Goal: Task Accomplishment & Management: Complete application form

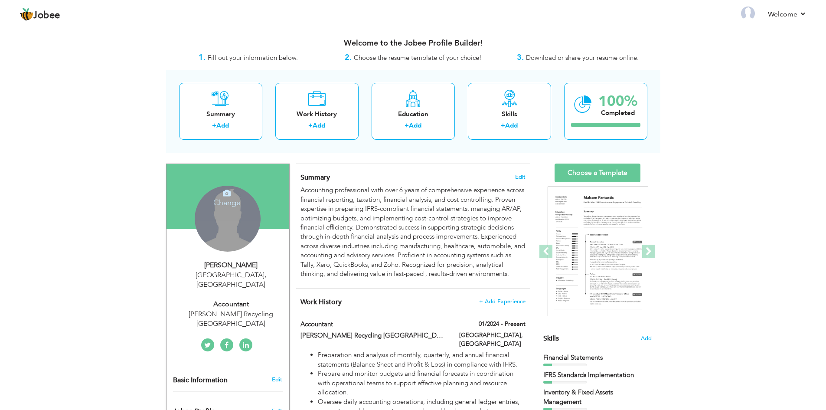
click at [224, 223] on div "Change Remove" at bounding box center [228, 219] width 66 height 66
click at [231, 197] on h4 "Change" at bounding box center [227, 197] width 62 height 21
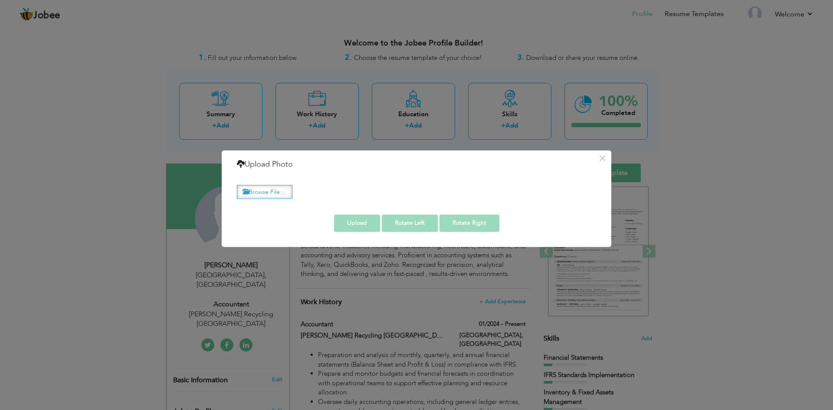
click at [268, 195] on label "Browse File ..." at bounding box center [265, 191] width 56 height 13
click at [0, 0] on input "Browse File ..." at bounding box center [0, 0] width 0 height 0
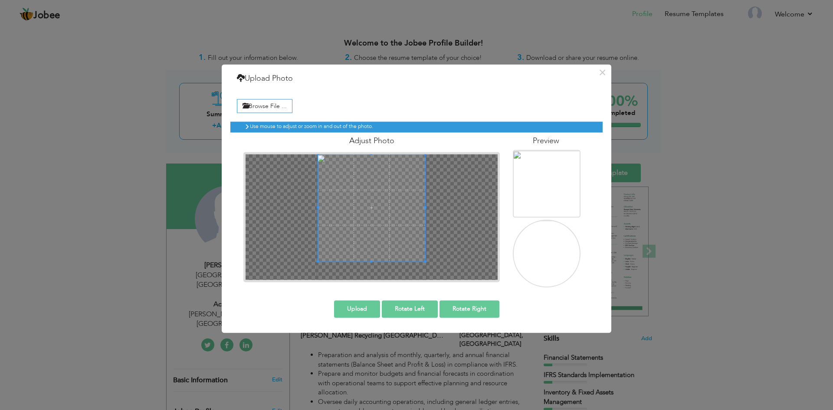
click at [367, 149] on div "Adjust Photo" at bounding box center [371, 207] width 269 height 150
click at [375, 287] on div "Use mouse to adjust or zoom in and out of the photo. Adjust Photo" at bounding box center [416, 201] width 372 height 172
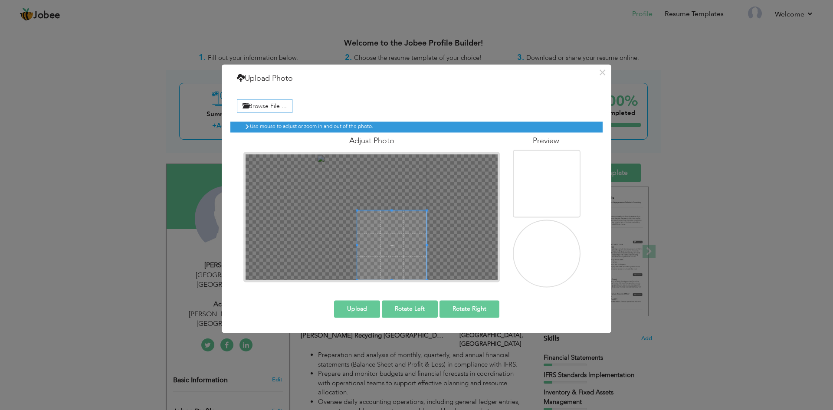
click at [372, 274] on div at bounding box center [372, 217] width 252 height 126
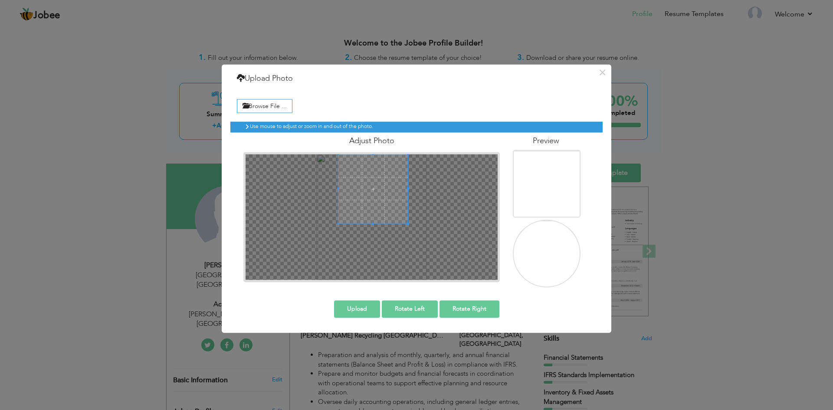
click at [357, 192] on span at bounding box center [372, 188] width 69 height 69
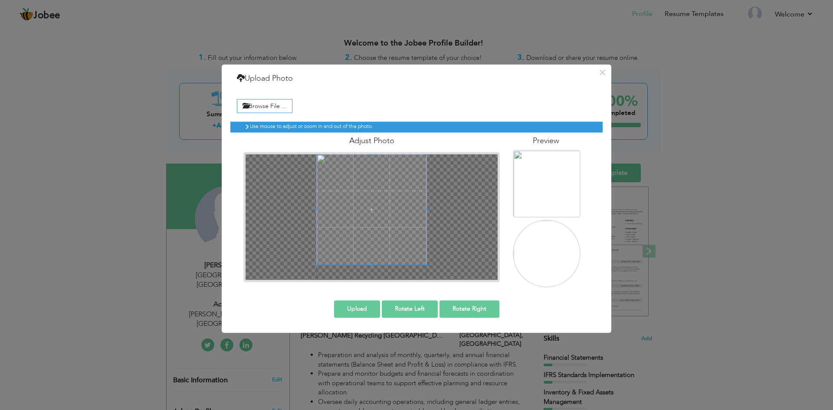
click at [372, 282] on div "Adjust Photo" at bounding box center [371, 207] width 269 height 150
click at [371, 272] on div at bounding box center [372, 217] width 252 height 126
click at [550, 253] on img at bounding box center [548, 258] width 68 height 77
click at [562, 252] on img at bounding box center [548, 258] width 68 height 77
click at [559, 253] on img at bounding box center [548, 258] width 68 height 77
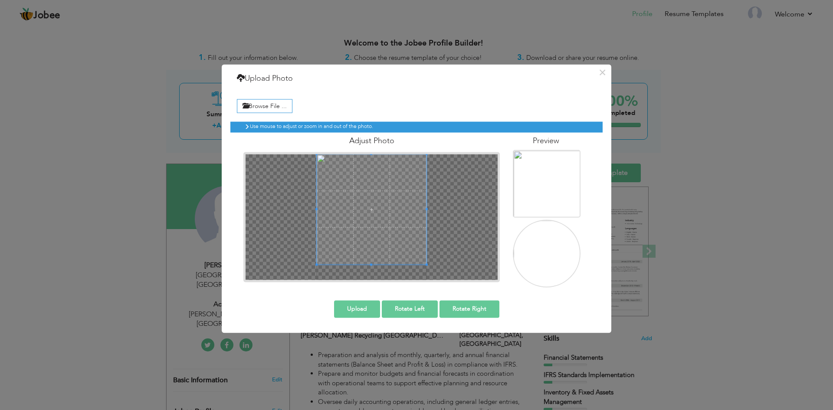
click at [559, 253] on img at bounding box center [548, 258] width 68 height 77
click at [558, 258] on img at bounding box center [548, 258] width 68 height 77
click at [360, 311] on button "Upload" at bounding box center [357, 308] width 46 height 17
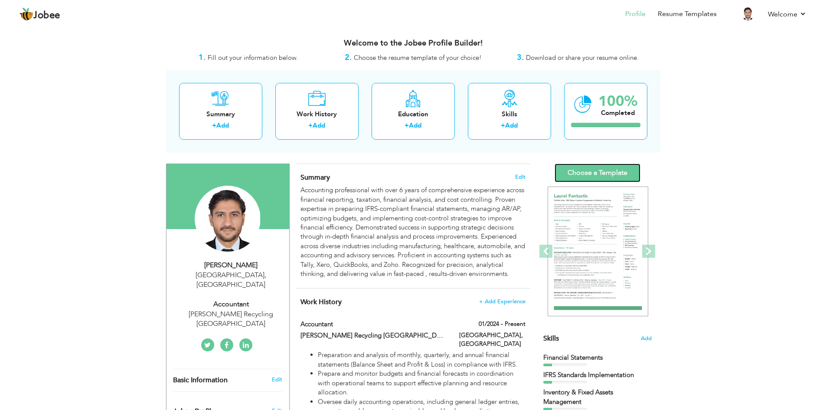
click at [600, 175] on link "Choose a Template" at bounding box center [598, 173] width 86 height 19
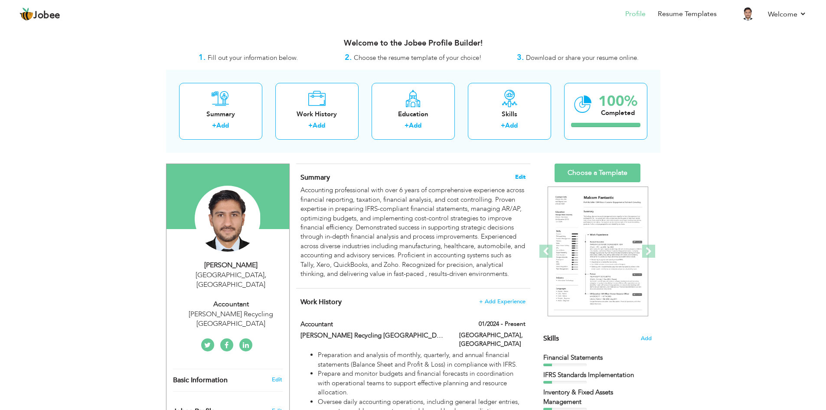
click at [521, 177] on span "Edit" at bounding box center [520, 177] width 10 height 6
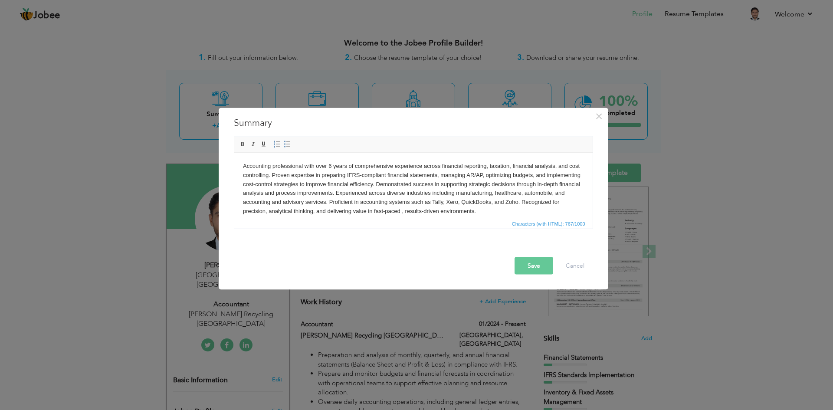
click at [331, 167] on body "Accounting professional with over 6 years of comprehensive experience across fi…" at bounding box center [413, 188] width 341 height 54
click at [527, 260] on button "Save" at bounding box center [534, 265] width 39 height 17
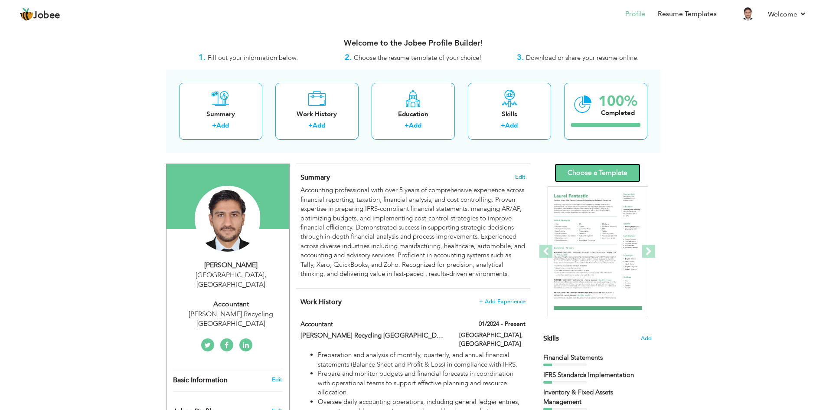
click at [590, 169] on link "Choose a Template" at bounding box center [598, 173] width 86 height 19
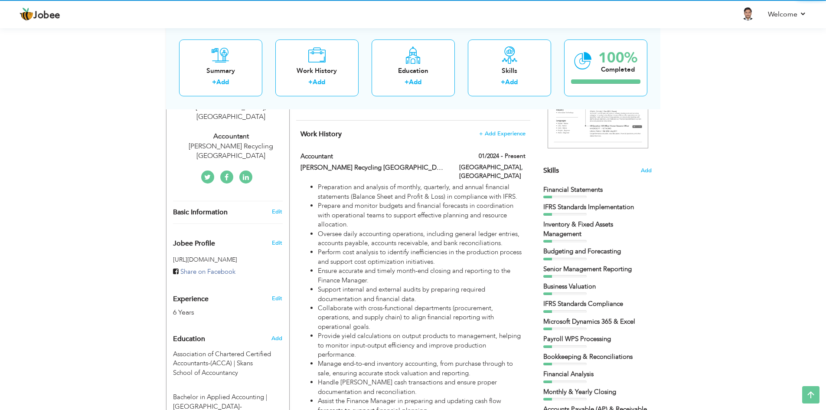
scroll to position [174, 0]
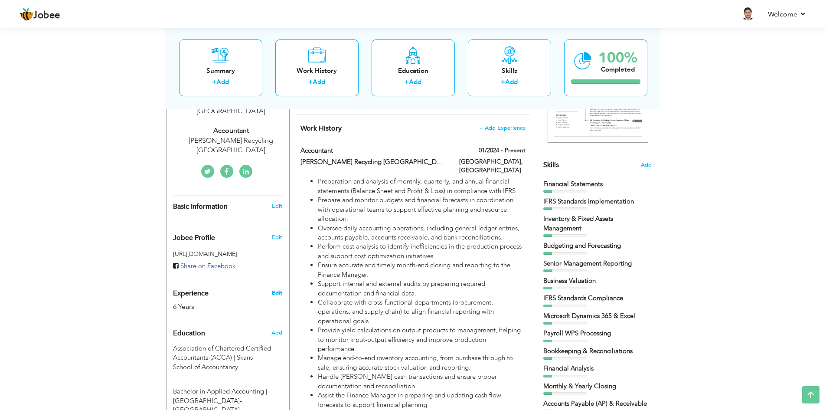
click at [275, 289] on link "Edit" at bounding box center [277, 293] width 10 height 8
type input "Arsalan"
type input "Iqbal"
type input "[PHONE_NUMBER]"
select select "number:228"
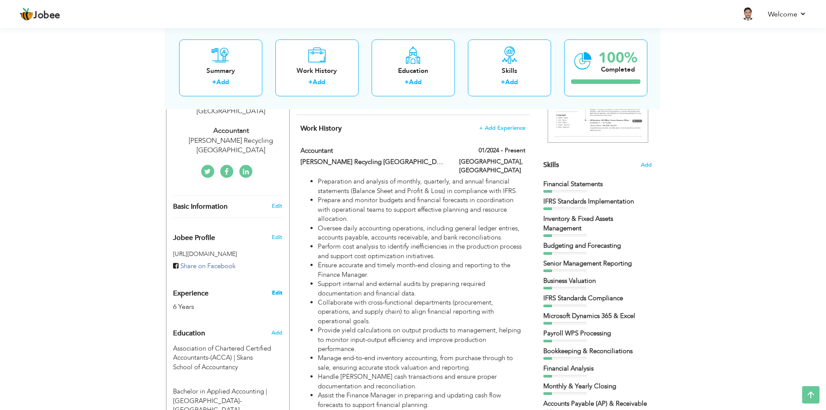
type input "[GEOGRAPHIC_DATA]"
select select "number:8"
type input "[PERSON_NAME] Recycling [GEOGRAPHIC_DATA]"
type input "Accountant"
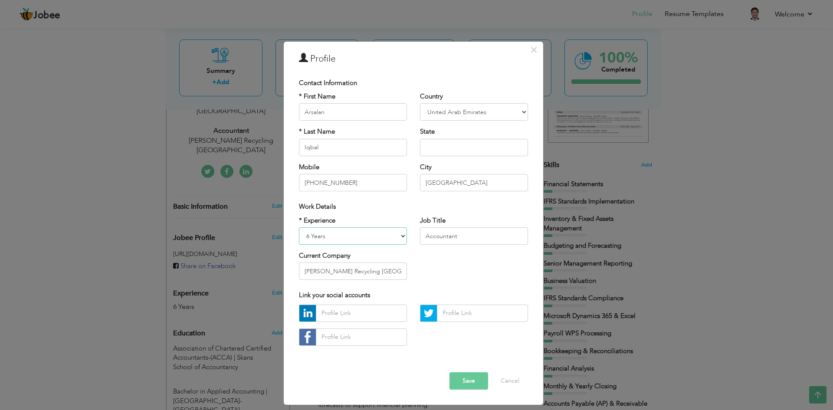
click at [362, 233] on select "Entry Level Less than 1 Year 1 Year 2 Years 3 Years 4 Years 5 Years 6 Years 7 Y…" at bounding box center [353, 235] width 108 height 17
click at [299, 227] on select "Entry Level Less than 1 Year 1 Year 2 Years 3 Years 4 Years 5 Years 6 Years 7 Y…" at bounding box center [353, 235] width 108 height 17
click at [352, 241] on select "Entry Level Less than 1 Year 1 Year 2 Years 3 Years 4 Years 5 Years 6 Years 7 Y…" at bounding box center [353, 235] width 108 height 17
select select "number:7"
click at [299, 227] on select "Entry Level Less than 1 Year 1 Year 2 Years 3 Years 4 Years 5 Years 6 Years 7 Y…" at bounding box center [353, 235] width 108 height 17
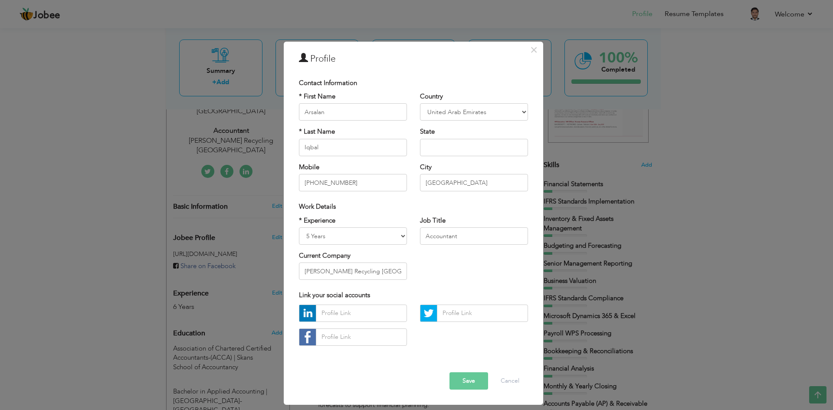
click at [479, 386] on button "Save" at bounding box center [468, 380] width 39 height 17
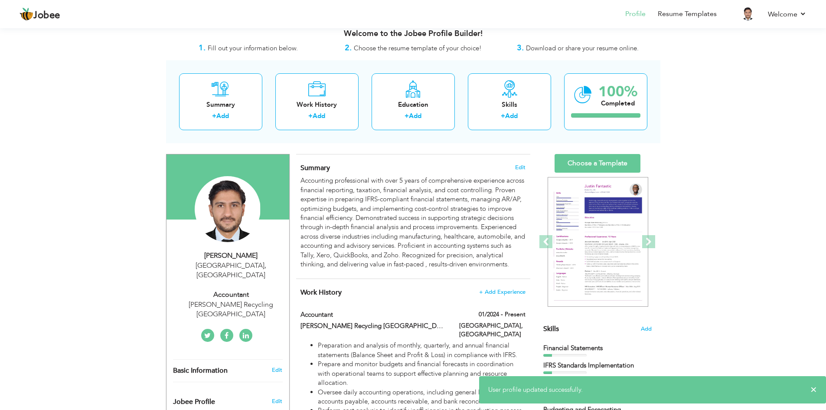
scroll to position [0, 0]
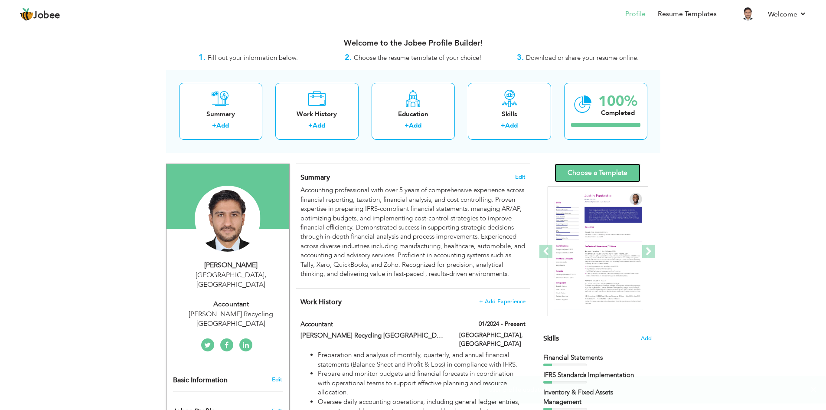
click at [588, 174] on link "Choose a Template" at bounding box center [598, 173] width 86 height 19
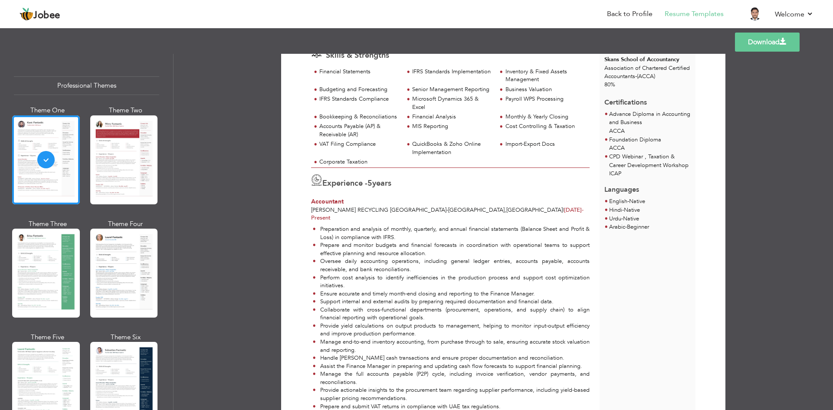
scroll to position [23, 0]
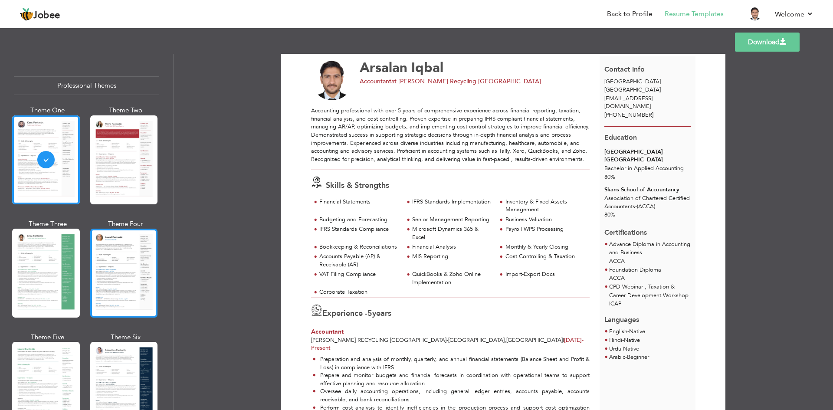
click at [123, 293] on div at bounding box center [124, 273] width 68 height 89
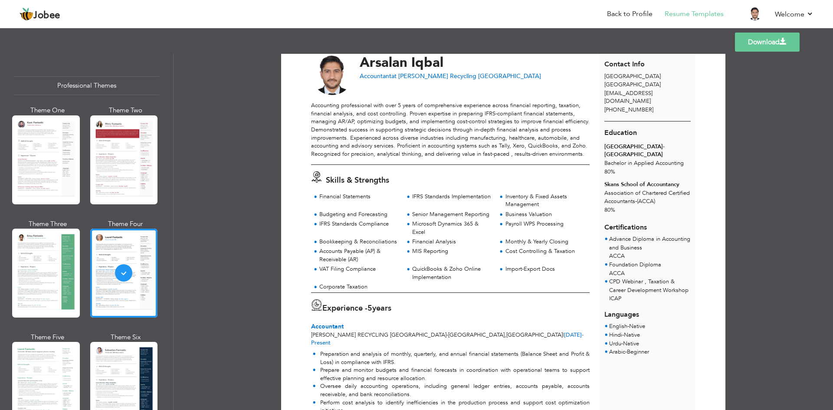
scroll to position [0, 0]
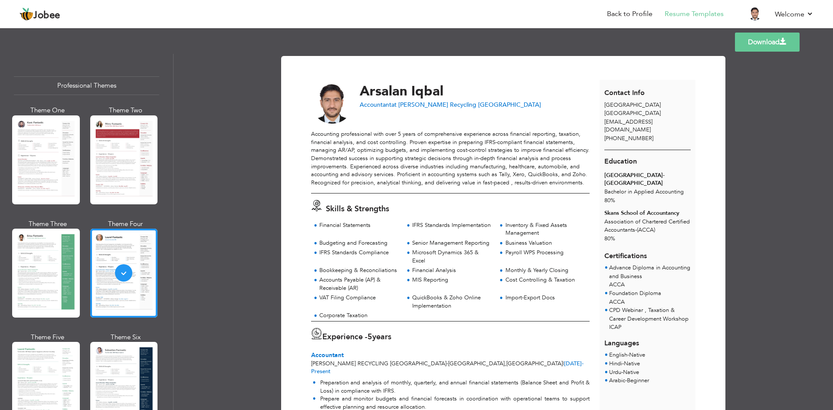
click at [768, 44] on link "Download" at bounding box center [767, 42] width 65 height 19
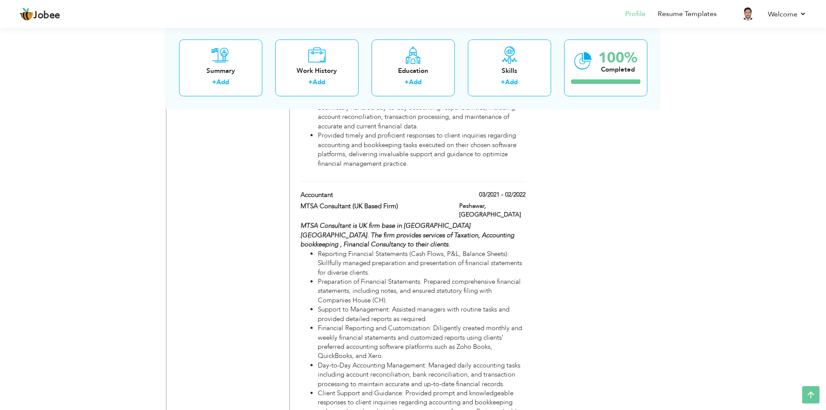
scroll to position [805, 0]
